Goal: Task Accomplishment & Management: Manage account settings

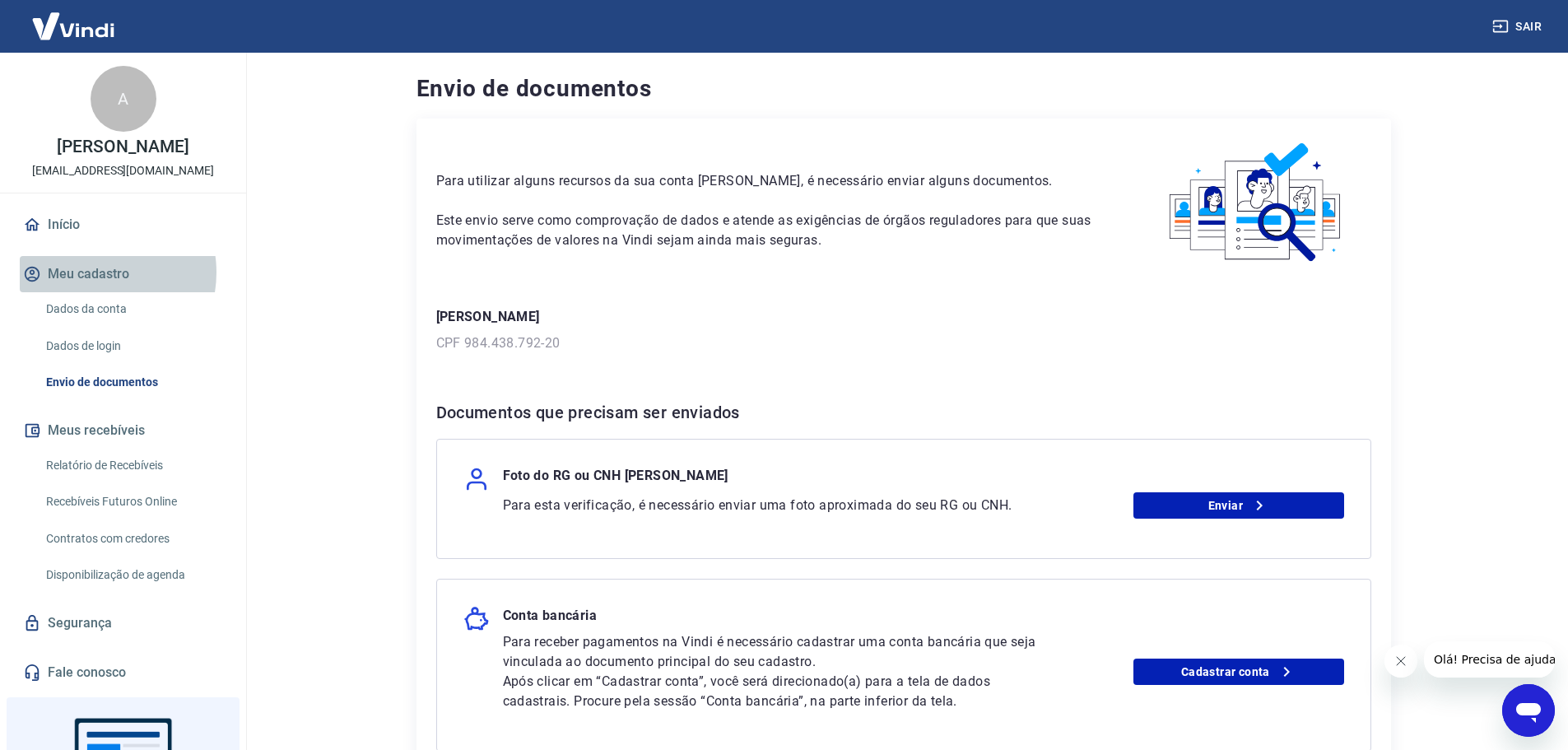
click at [93, 272] on button "Meu cadastro" at bounding box center [123, 274] width 207 height 36
click at [126, 162] on p "[EMAIL_ADDRESS][DOMAIN_NAME]" at bounding box center [123, 171] width 182 height 18
click at [430, 342] on div "Para utilizar alguns recursos da sua conta Vindi, é necessário enviar alguns do…" at bounding box center [903, 475] width 975 height 713
drag, startPoint x: 472, startPoint y: 336, endPoint x: 638, endPoint y: 336, distance: 166.0
click at [615, 336] on p "CPF 984.438.792-20" at bounding box center [904, 343] width 935 height 19
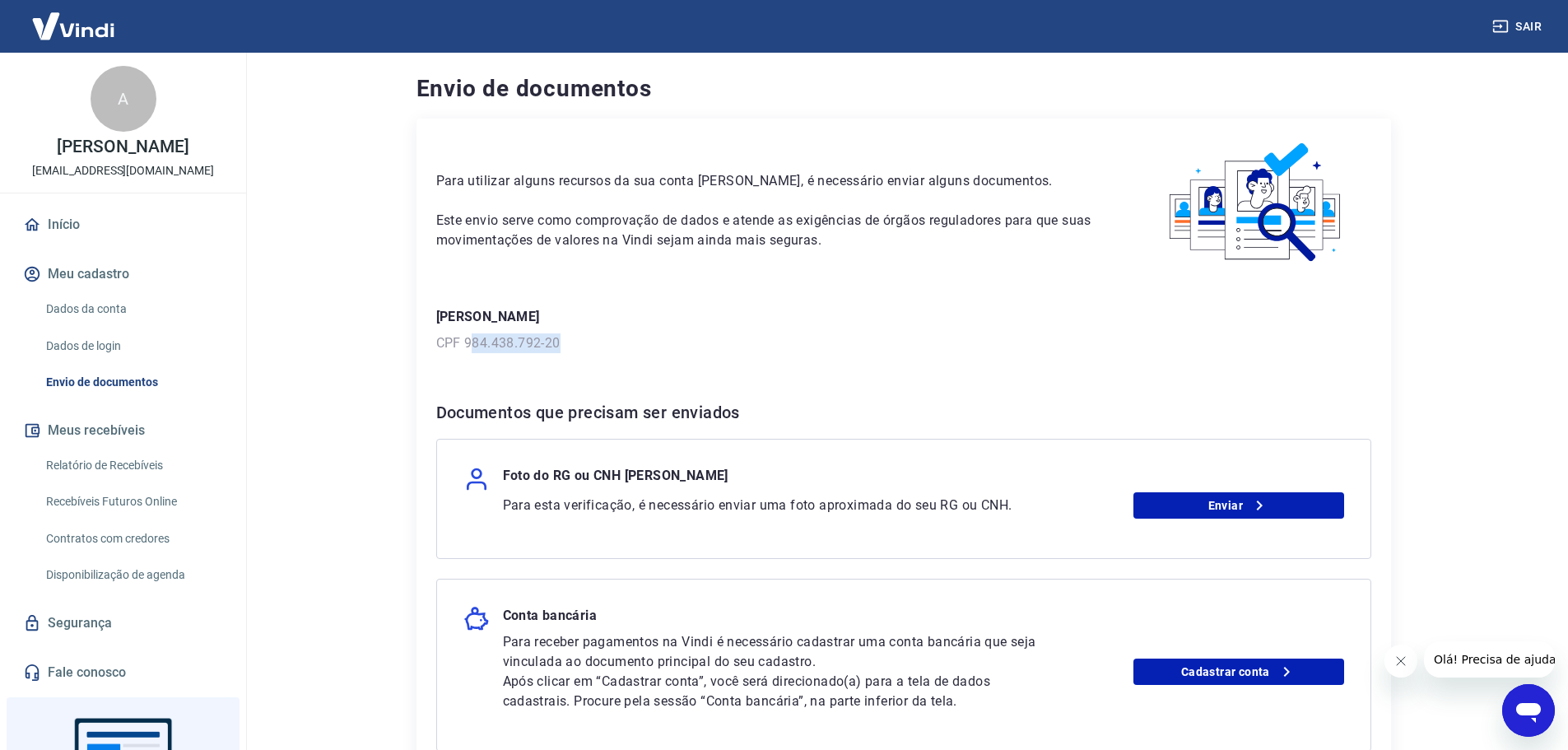
click at [780, 330] on div "Adria de Oliveira CPF 984.438.792-20" at bounding box center [904, 330] width 935 height 46
click at [103, 264] on button "Meu cadastro" at bounding box center [123, 274] width 207 height 36
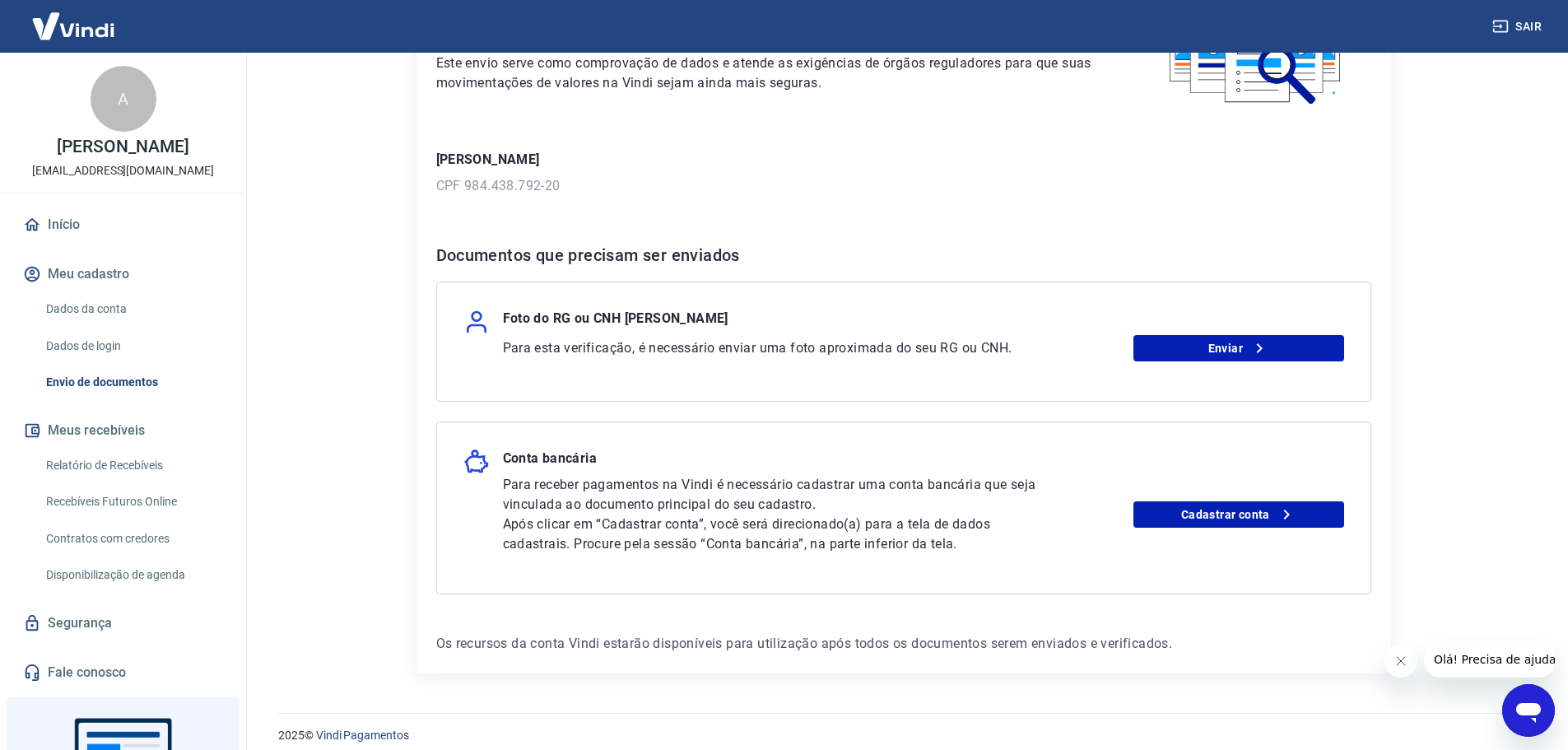
scroll to position [172, 0]
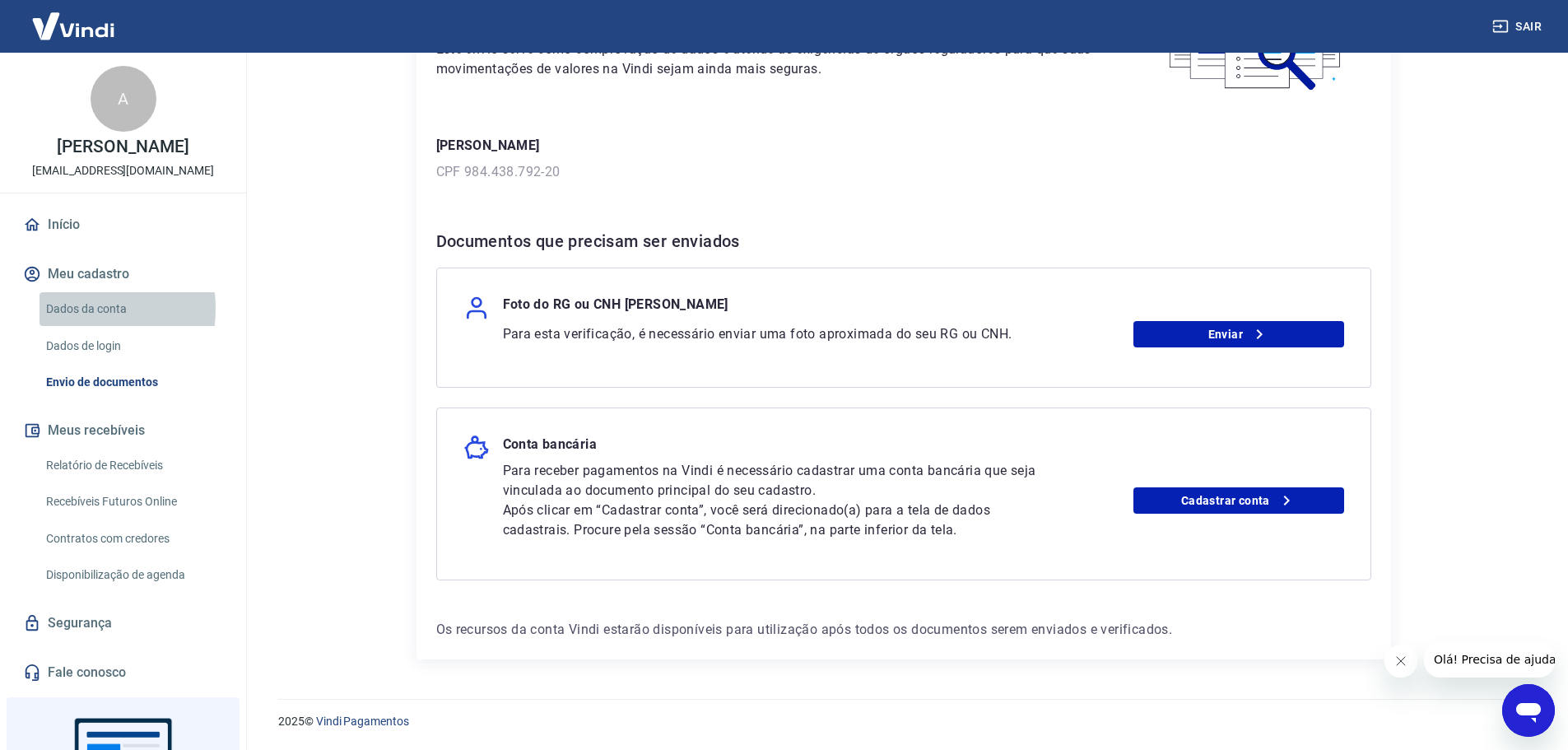
click at [67, 309] on link "Dados da conta" at bounding box center [133, 310] width 186 height 34
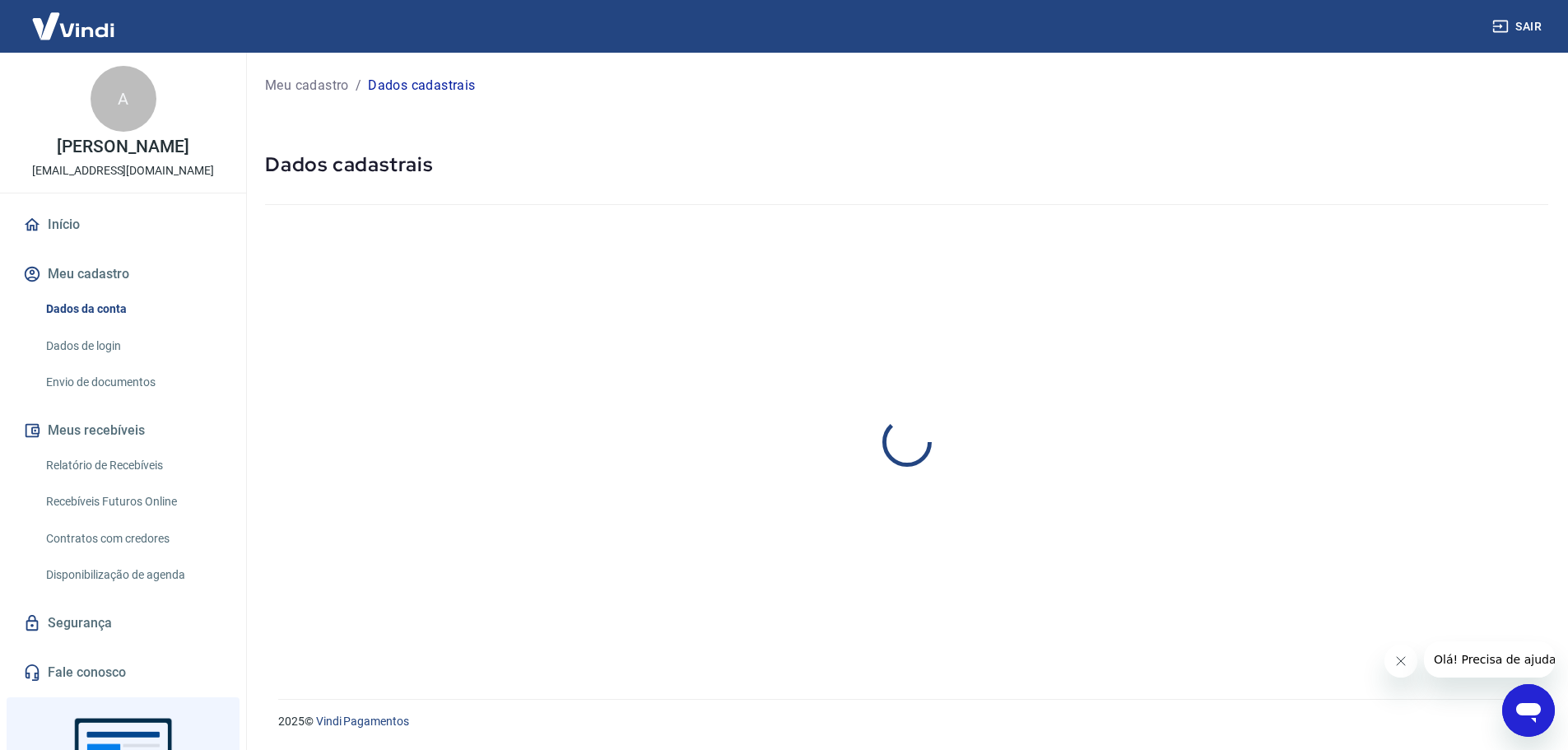
select select "AM"
select select "business"
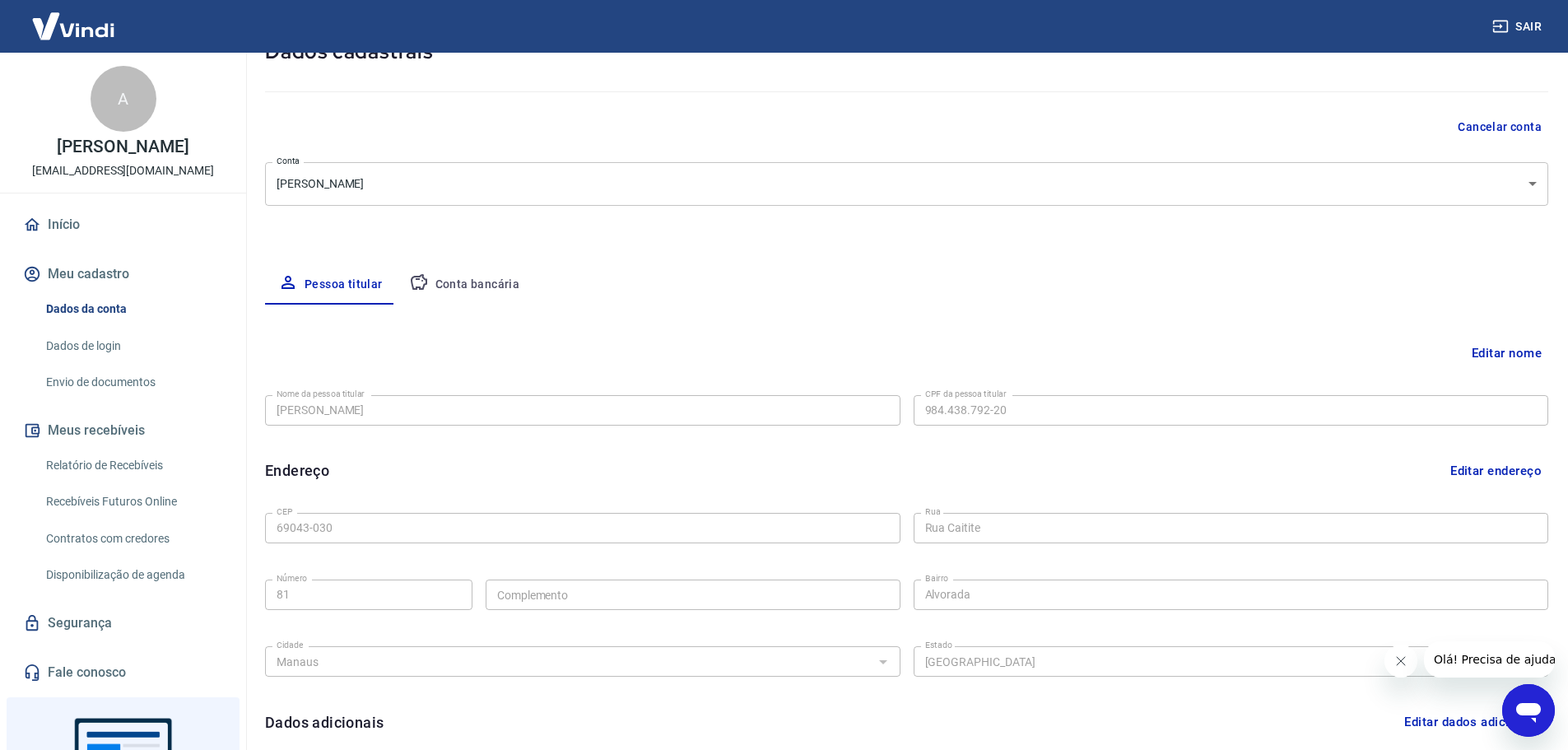
scroll to position [165, 0]
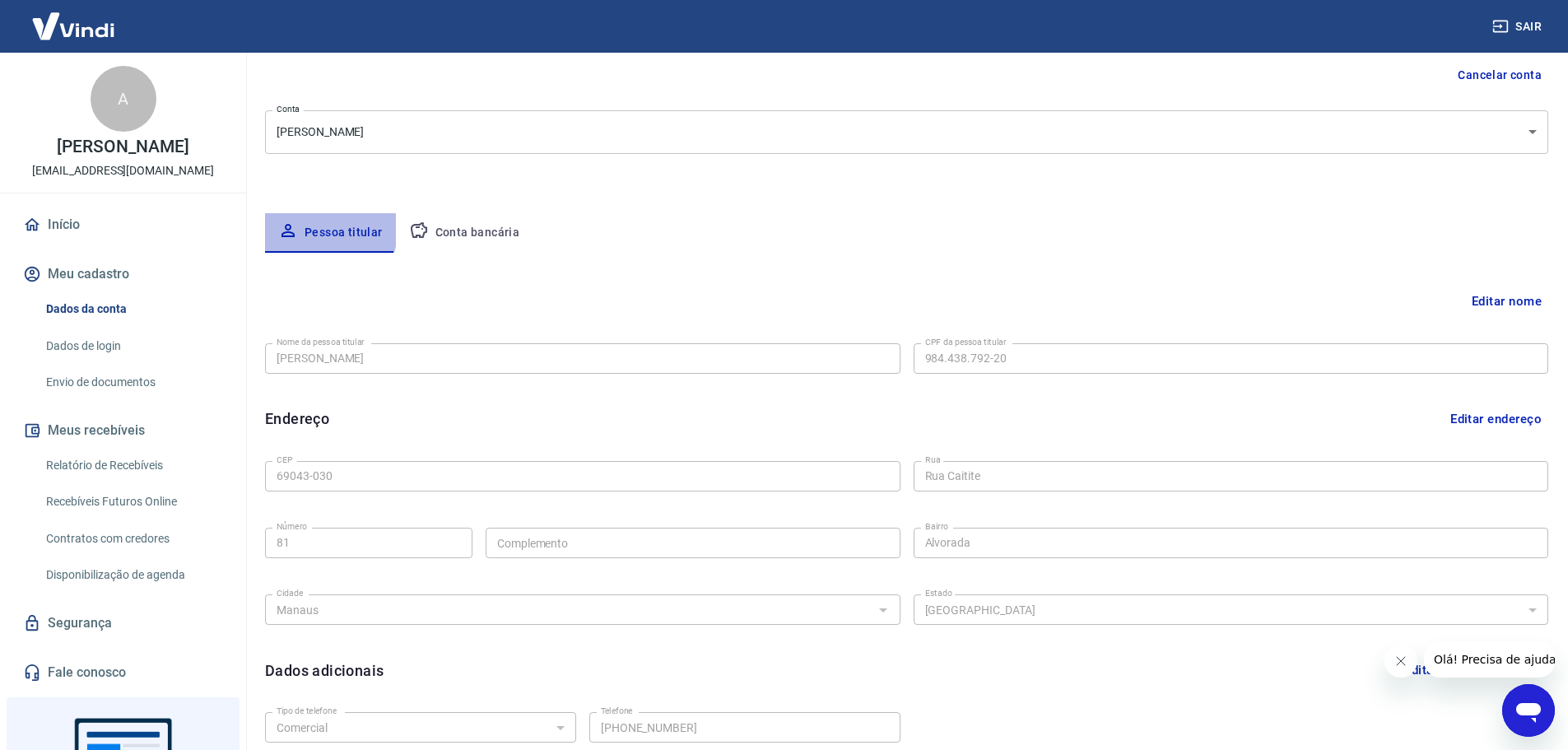
click at [306, 229] on button "Pessoa titular" at bounding box center [331, 233] width 131 height 40
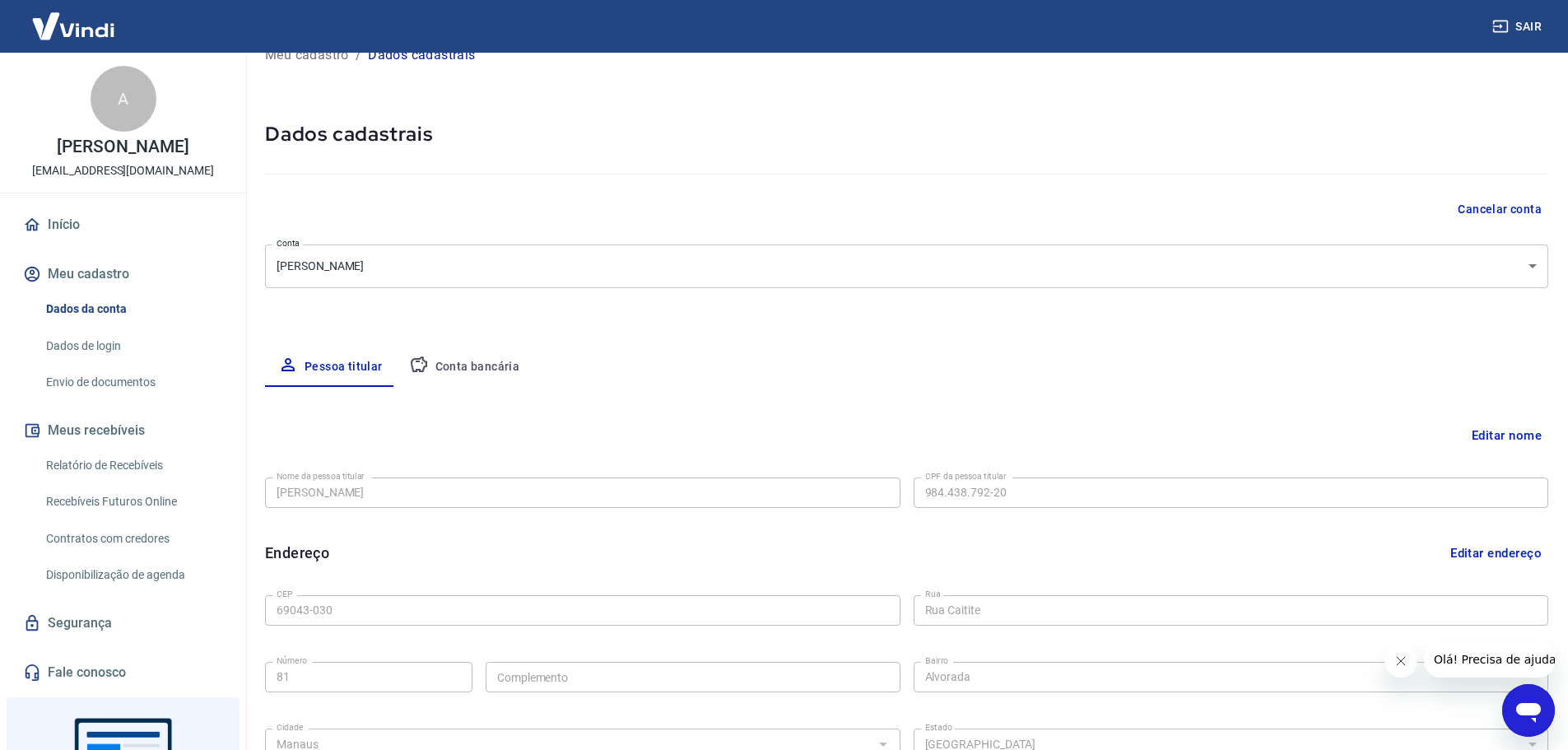
scroll to position [0, 0]
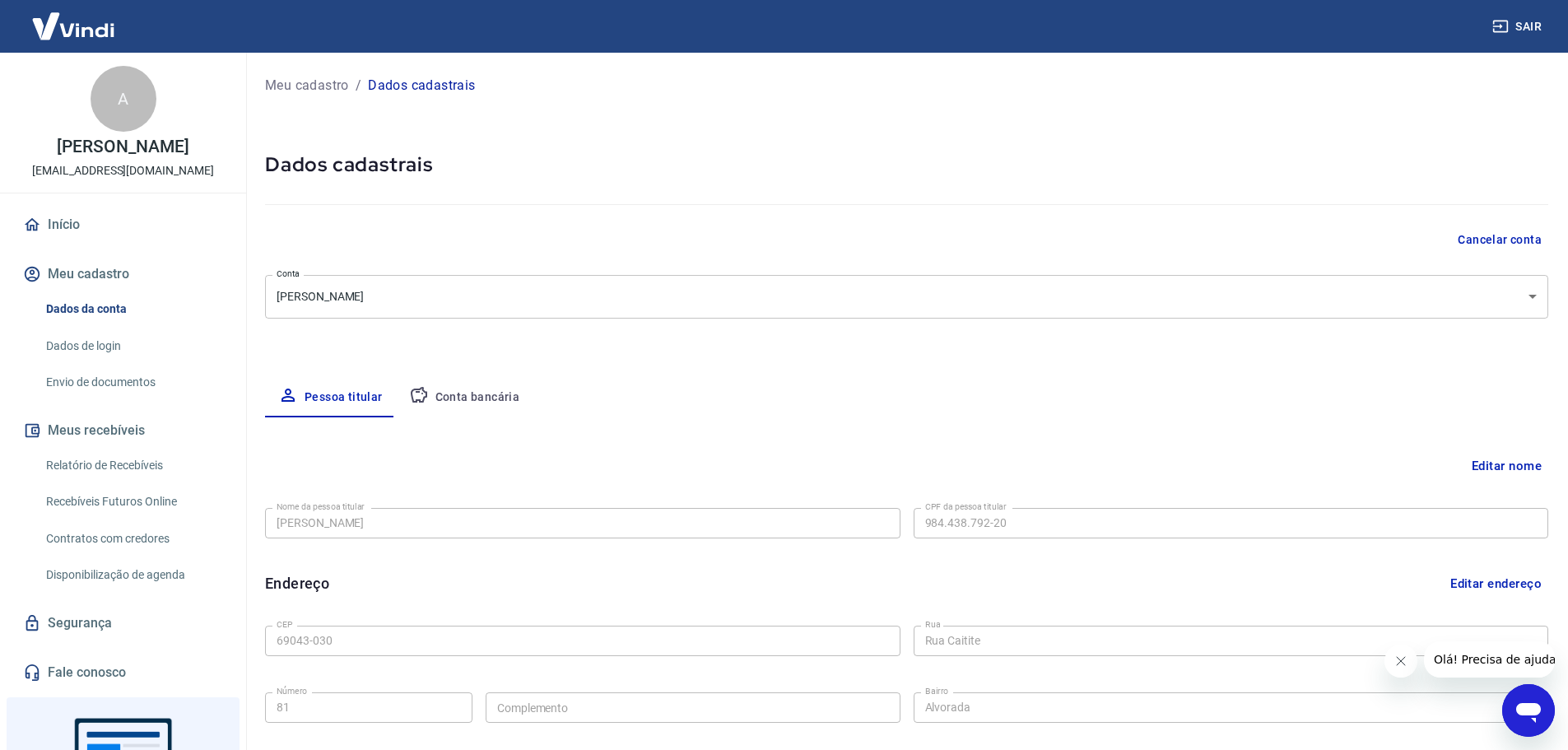
click at [510, 332] on div "Meu cadastro / Dados cadastrais Dados cadastrais Cancelar conta Conta Adria de …" at bounding box center [907, 518] width 1323 height 930
click at [530, 308] on body "Sair A Adria de Oliveira adria16oliveira@gmail.com Início Meu cadastro Dados da…" at bounding box center [784, 375] width 1568 height 750
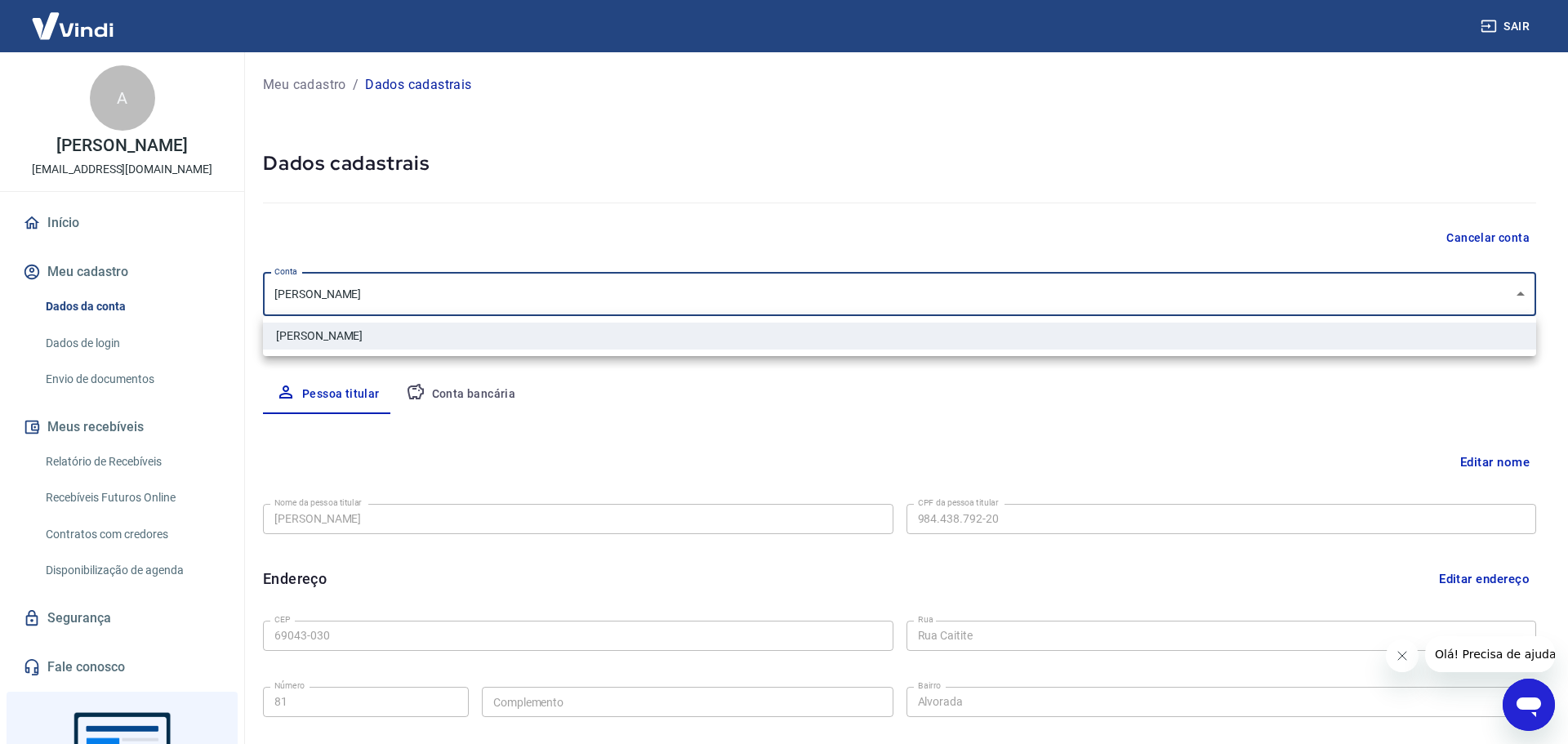
click at [526, 305] on div at bounding box center [784, 372] width 1568 height 744
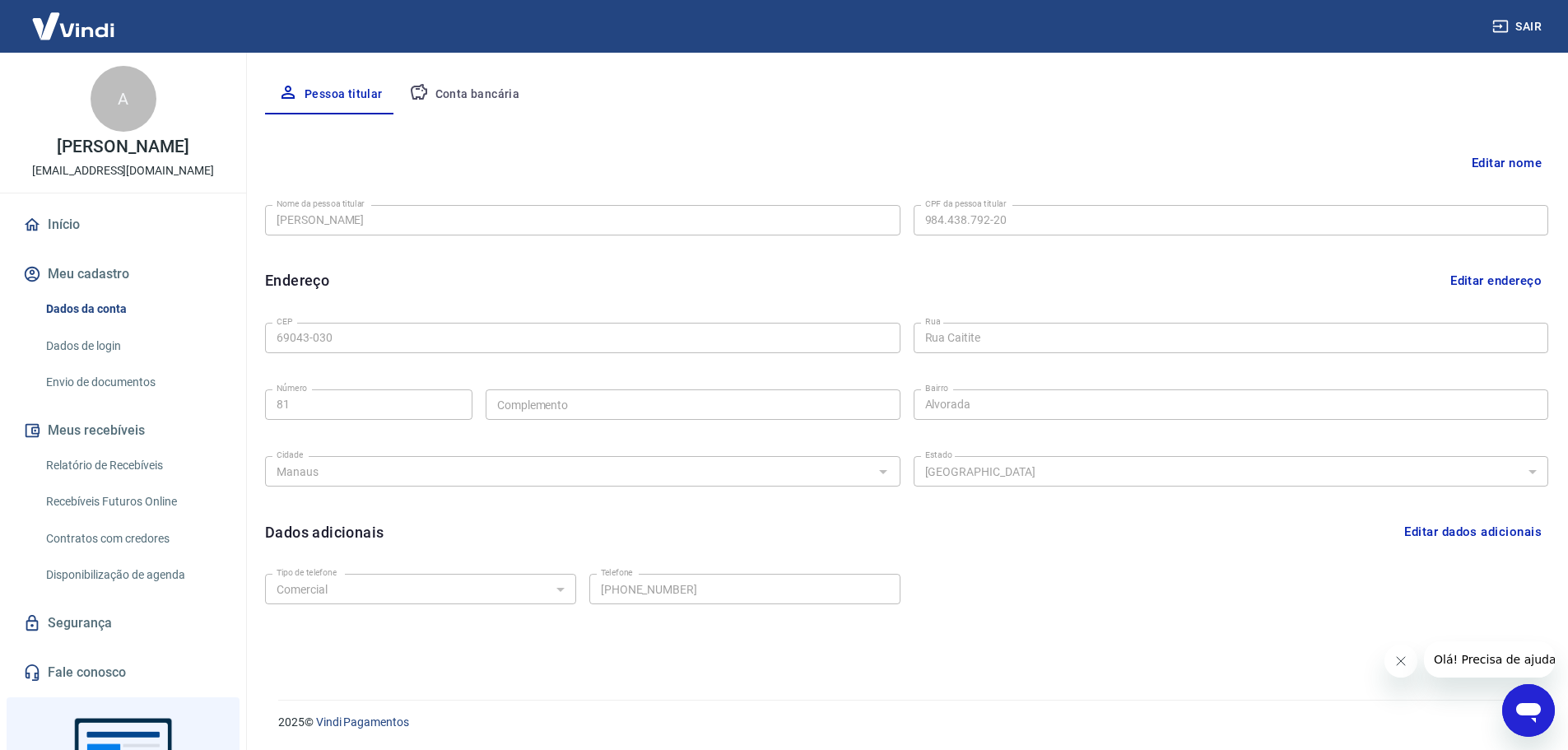
scroll to position [304, 0]
click at [1513, 158] on button "Editar nome" at bounding box center [1507, 162] width 83 height 31
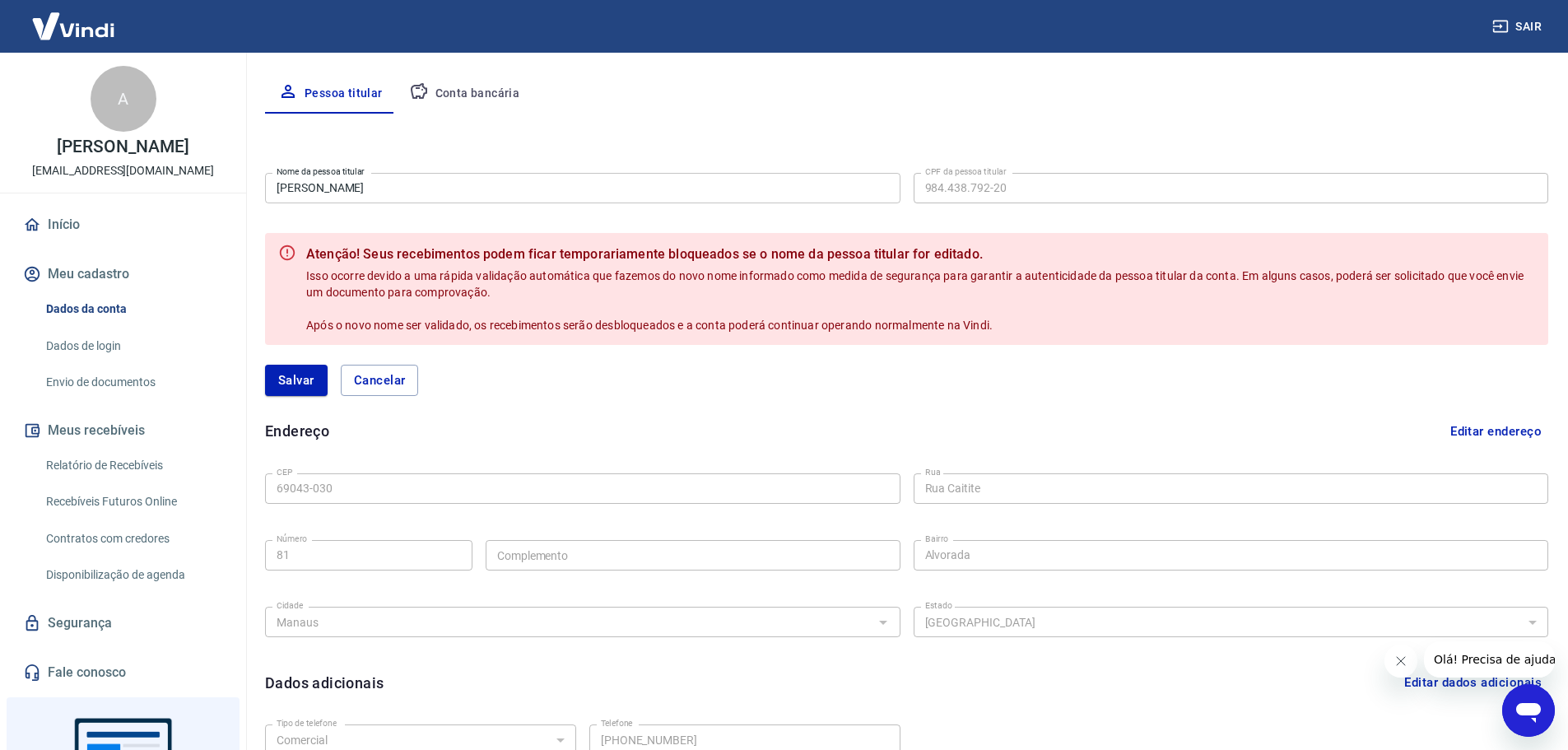
click at [802, 188] on input "[PERSON_NAME]" at bounding box center [582, 188] width 636 height 30
drag, startPoint x: 356, startPoint y: 378, endPoint x: 400, endPoint y: 400, distance: 49.2
click at [360, 378] on button "Cancelar" at bounding box center [380, 380] width 78 height 31
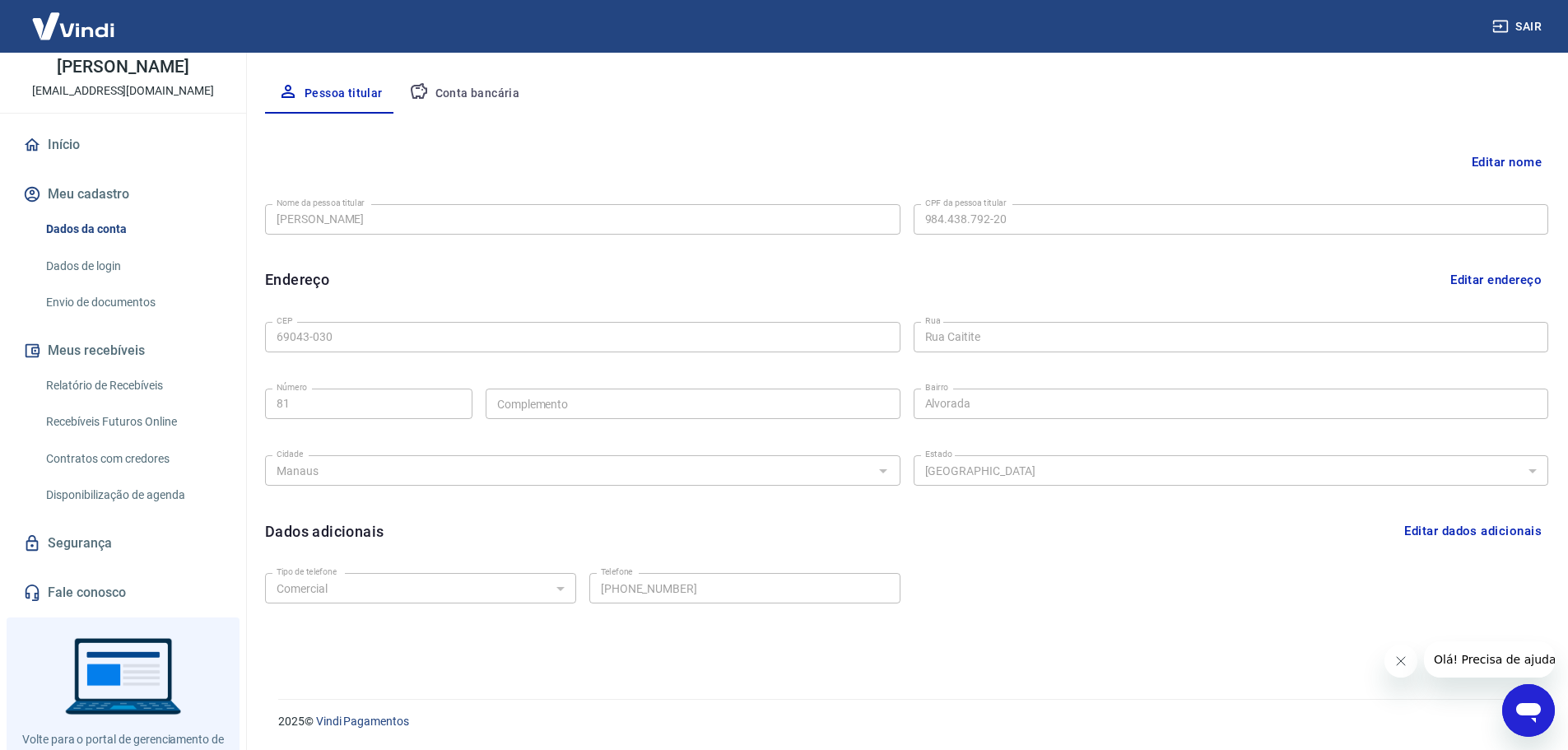
scroll to position [82, 0]
